Goal: Task Accomplishment & Management: Manage account settings

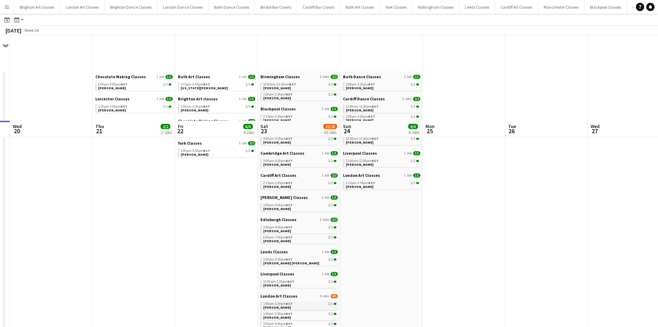
scroll to position [138, 0]
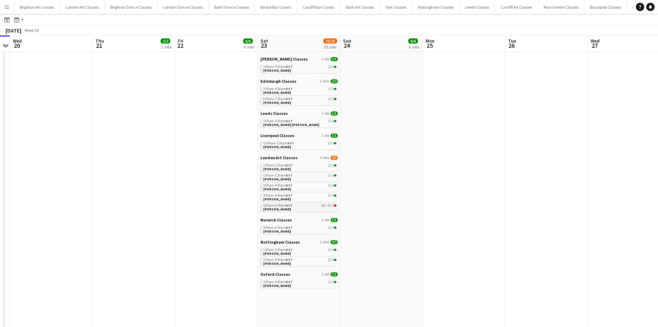
click at [319, 210] on link "5:00pm-6:30pm BST 5I • 0/1 [PERSON_NAME]" at bounding box center [299, 207] width 73 height 8
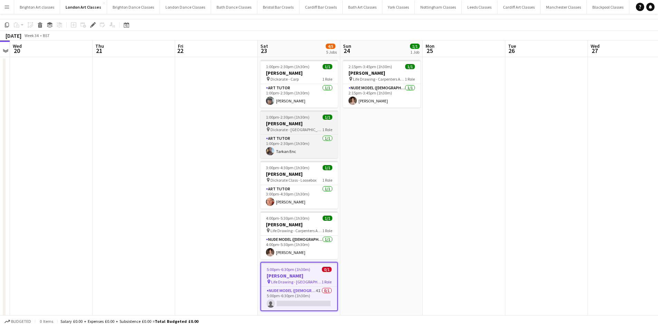
scroll to position [31, 0]
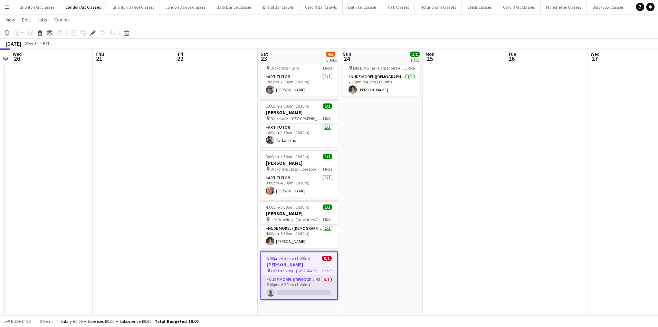
click at [305, 279] on app-card-role "Nude Model ([DEMOGRAPHIC_DATA]) 4I 0/1 5:00pm-6:30pm (1h30m) single-neutral-act…" at bounding box center [299, 286] width 76 height 23
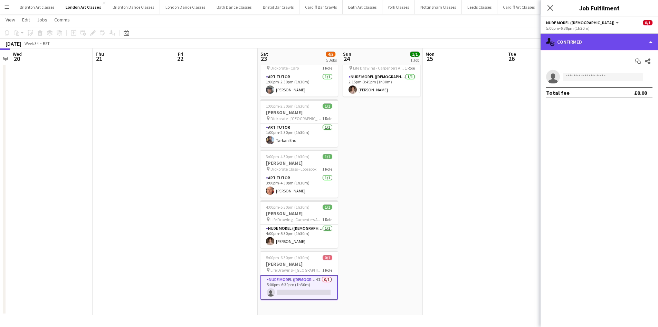
click at [593, 47] on div "single-neutral-actions-check-2 Confirmed" at bounding box center [599, 42] width 117 height 17
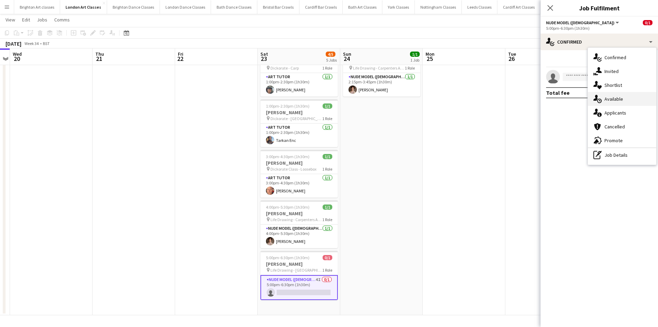
click at [610, 100] on div "single-neutral-actions-upload Available" at bounding box center [622, 99] width 68 height 14
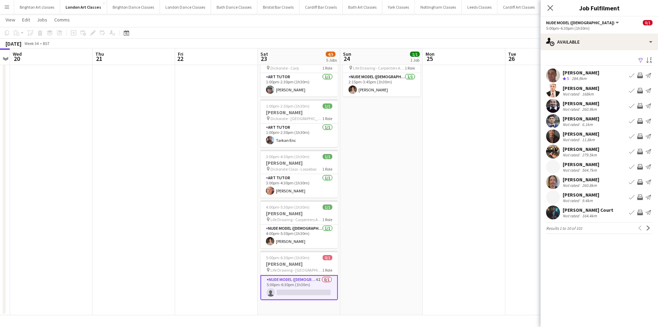
scroll to position [4, 0]
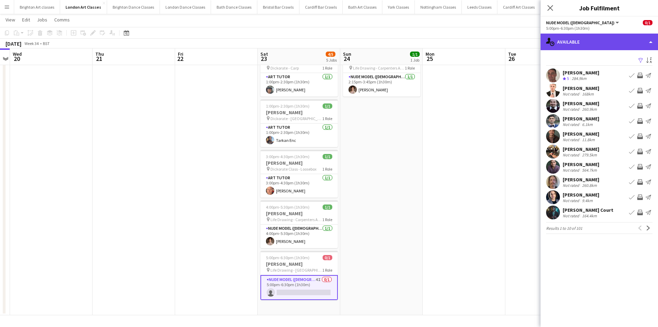
click at [577, 44] on div "single-neutral-actions-upload Available" at bounding box center [599, 42] width 117 height 17
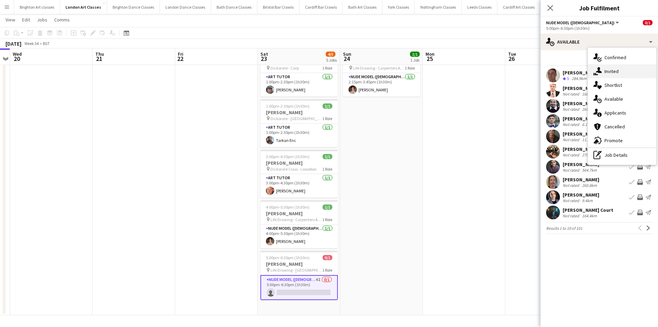
click at [620, 72] on div "single-neutral-actions-share-1 Invited" at bounding box center [622, 71] width 68 height 14
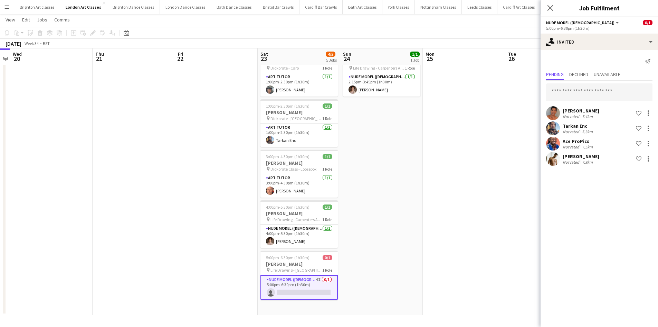
click at [572, 154] on div "Pinto Garcias" at bounding box center [581, 156] width 37 height 6
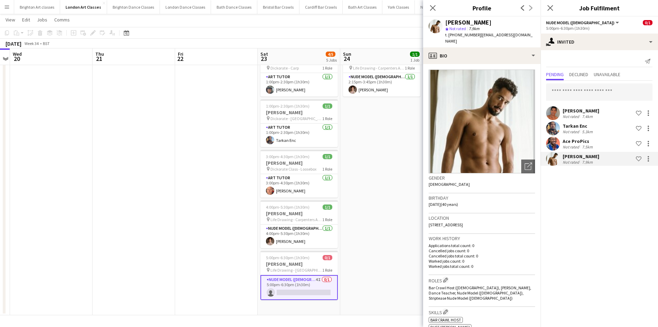
drag, startPoint x: 478, startPoint y: 33, endPoint x: 450, endPoint y: 37, distance: 28.2
click at [450, 37] on span "t. +4407378286545" at bounding box center [463, 34] width 36 height 5
copy span "+4407378286545"
click at [618, 214] on mat-expansion-panel "user-plus Invited Send notification Pending Declined Unavailable Kam Wan Not ra…" at bounding box center [599, 188] width 117 height 276
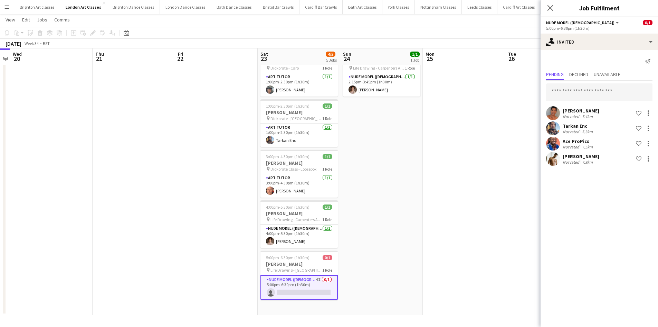
click at [465, 131] on app-date-cell at bounding box center [464, 180] width 83 height 269
